Goal: Information Seeking & Learning: Learn about a topic

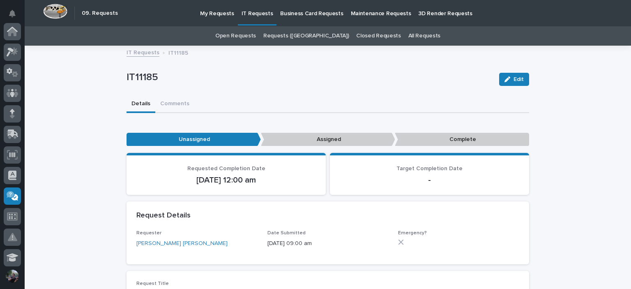
scroll to position [164, 0]
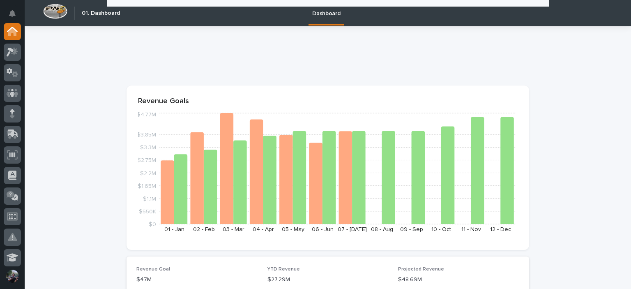
scroll to position [1177, 0]
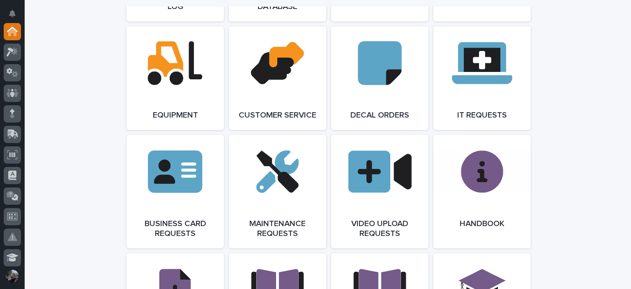
click at [11, 61] on div at bounding box center [12, 54] width 17 height 21
click at [11, 55] on icon at bounding box center [13, 51] width 12 height 9
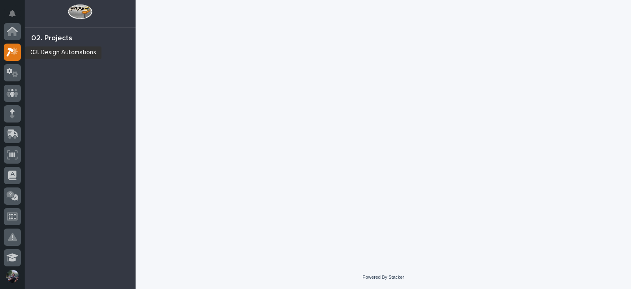
scroll to position [21, 0]
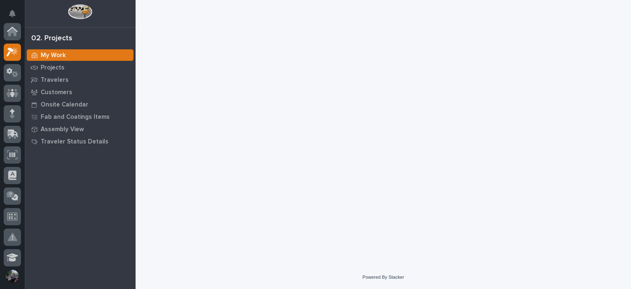
scroll to position [21, 0]
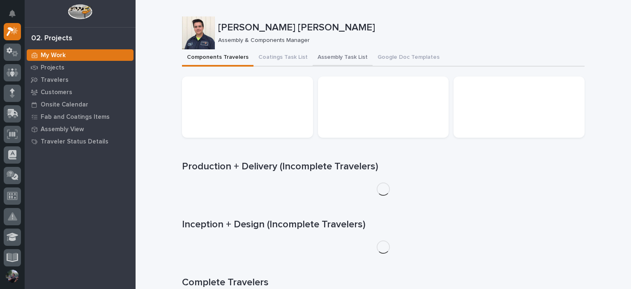
click at [338, 51] on button "Assembly Task List" at bounding box center [343, 57] width 60 height 17
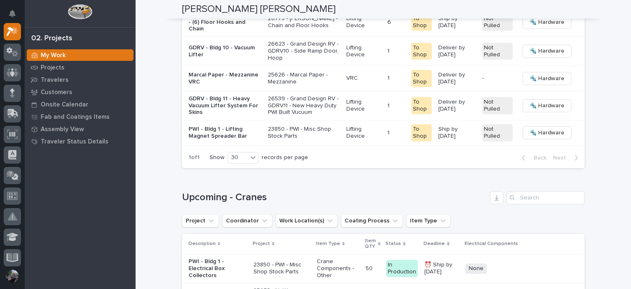
scroll to position [1479, 0]
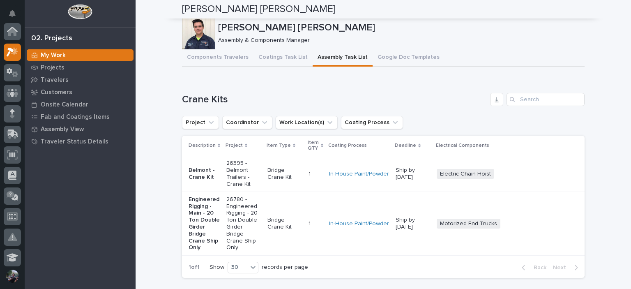
scroll to position [21, 0]
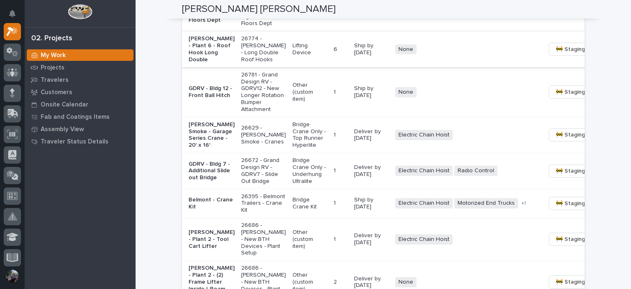
click at [600, 56] on button "📦 Ready to Ship →" at bounding box center [632, 49] width 65 height 13
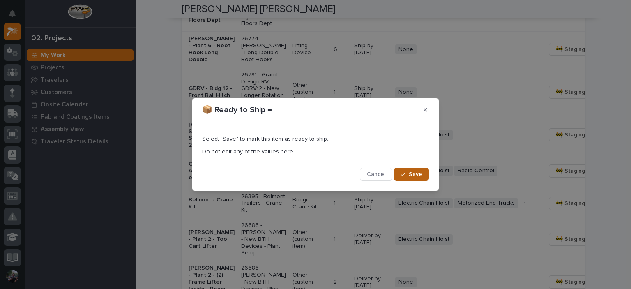
click at [412, 172] on span "Save" at bounding box center [416, 173] width 14 height 7
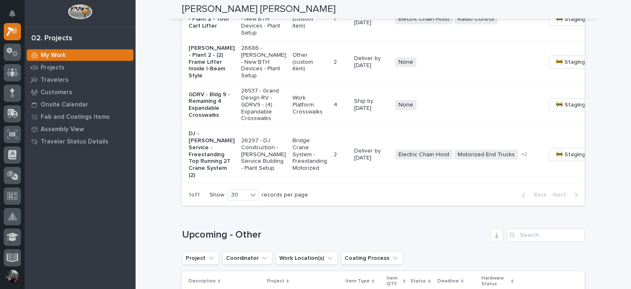
scroll to position [958, 0]
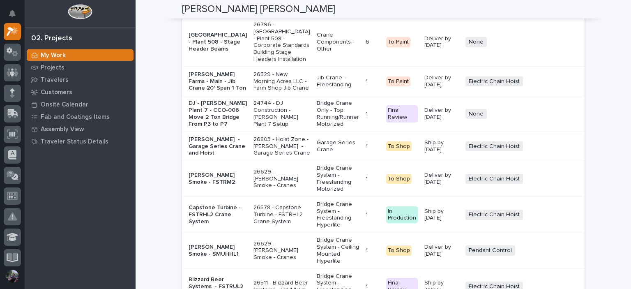
scroll to position [1780, 0]
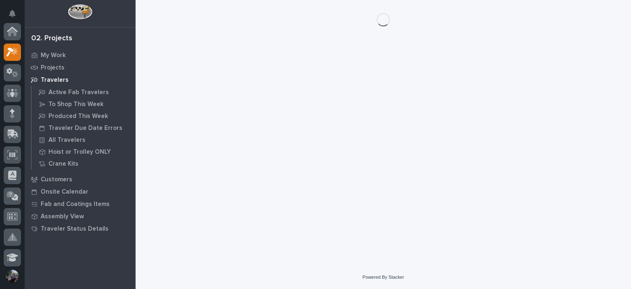
scroll to position [21, 0]
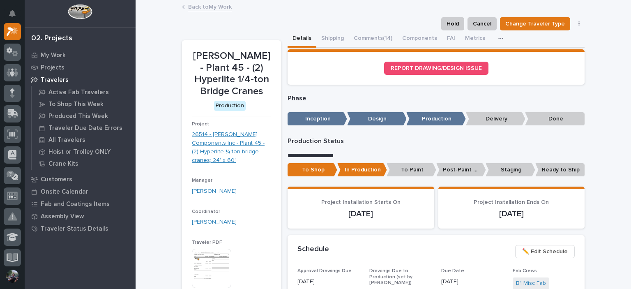
click at [212, 138] on link "26514 - Lippert Components Inc - Plant 45 - (2) Hyperlite ¼ ton bridge cranes; …" at bounding box center [231, 147] width 79 height 34
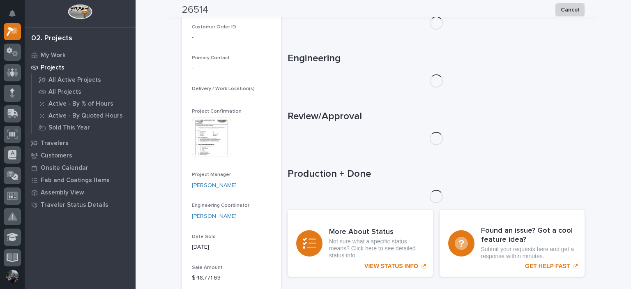
scroll to position [246, 0]
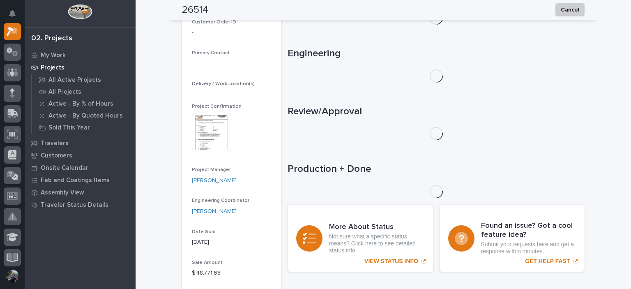
click at [209, 131] on img at bounding box center [211, 132] width 39 height 39
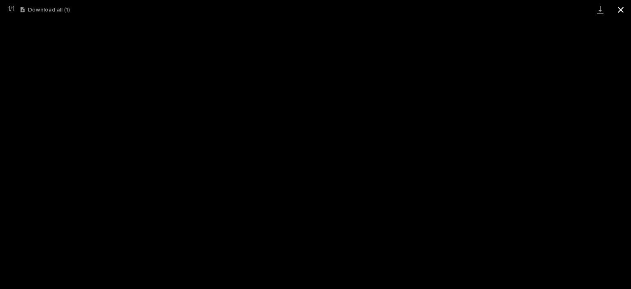
click at [626, 9] on button "Close gallery" at bounding box center [620, 9] width 21 height 19
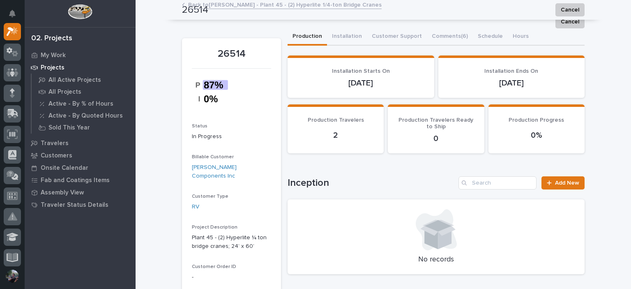
scroll to position [0, 0]
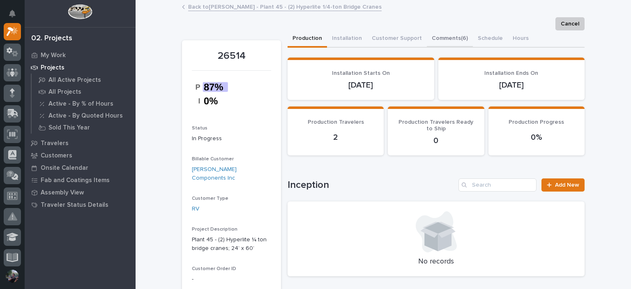
click at [440, 31] on button "Comments (6)" at bounding box center [450, 38] width 46 height 17
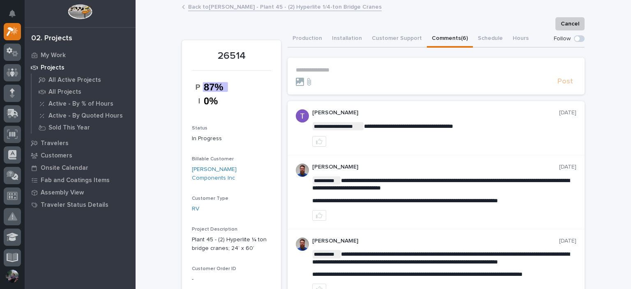
click at [216, 8] on link "Back to Lippert - Plant 45 - (2) Hyperlite 1/4-ton Bridge Cranes" at bounding box center [284, 6] width 193 height 9
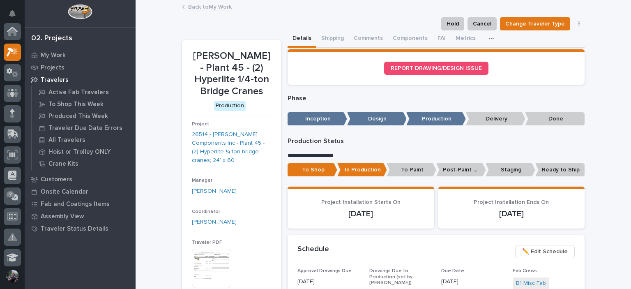
scroll to position [21, 0]
click at [201, 5] on link "Back to My Work" at bounding box center [210, 6] width 44 height 9
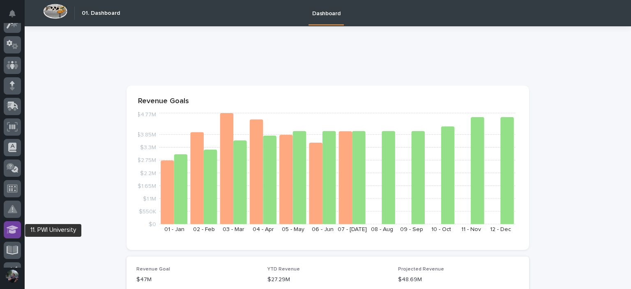
scroll to position [29, 0]
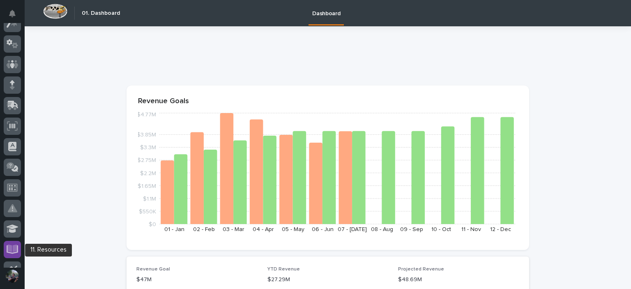
click at [10, 244] on div at bounding box center [12, 249] width 17 height 17
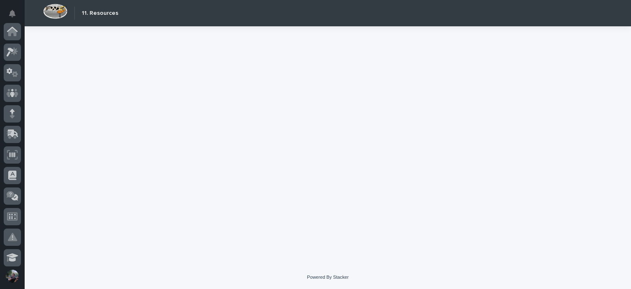
scroll to position [207, 0]
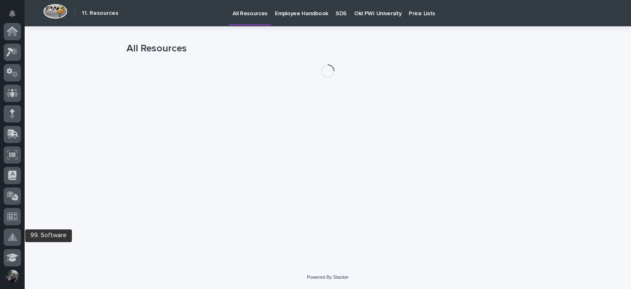
scroll to position [207, 0]
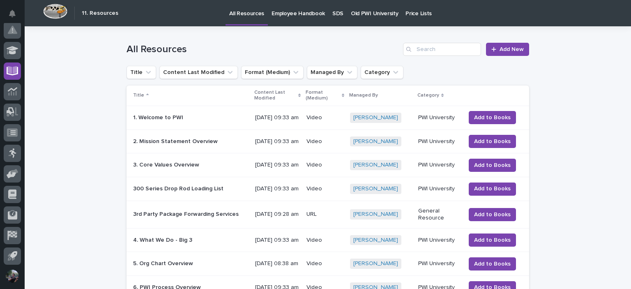
click at [374, 18] on link "Old PWI University" at bounding box center [374, 12] width 55 height 25
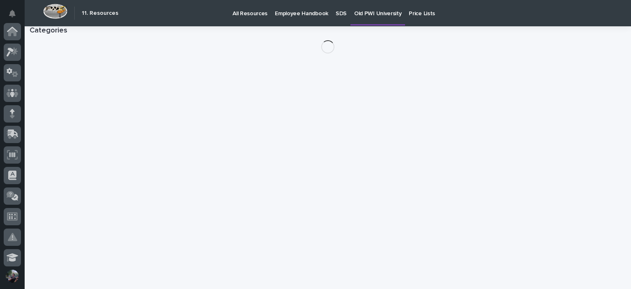
scroll to position [207, 0]
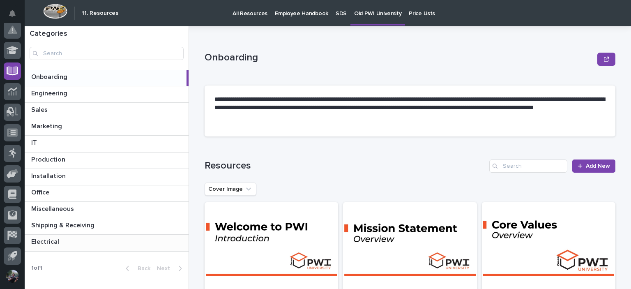
click at [110, 242] on p at bounding box center [108, 242] width 154 height 8
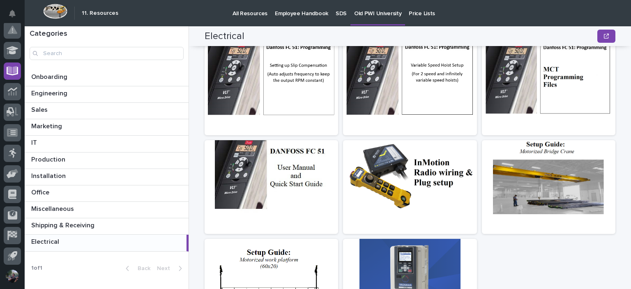
scroll to position [201, 0]
click at [294, 199] on div at bounding box center [271, 177] width 133 height 74
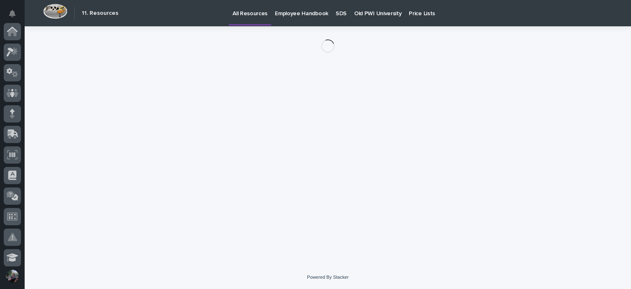
scroll to position [207, 0]
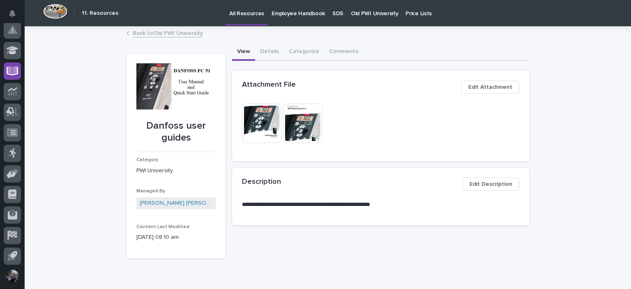
click at [306, 106] on img at bounding box center [302, 123] width 39 height 39
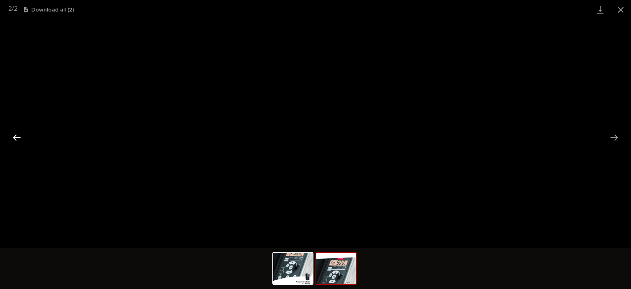
click at [15, 131] on button "Previous slide" at bounding box center [16, 137] width 17 height 16
